Goal: Task Accomplishment & Management: Manage account settings

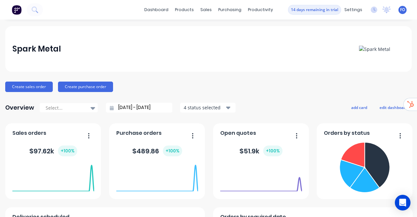
click at [400, 12] on span "FO" at bounding box center [402, 10] width 5 height 6
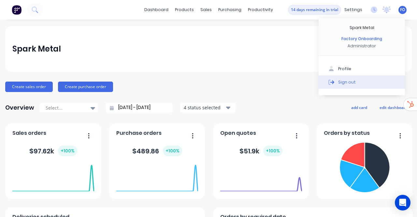
click at [353, 84] on button "Sign out" at bounding box center [362, 81] width 86 height 13
